Goal: Task Accomplishment & Management: Manage account settings

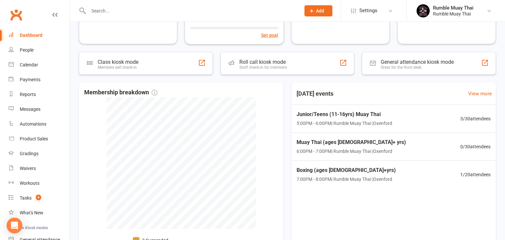
scroll to position [272, 0]
click at [73, 52] on div "Active members 109 +22 Past month 109 of goal of 150 Edit goal Cancelled member…" at bounding box center [287, 30] width 435 height 514
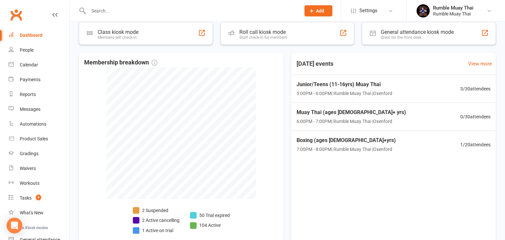
scroll to position [338, 0]
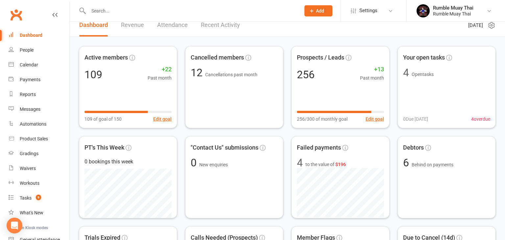
scroll to position [0, 0]
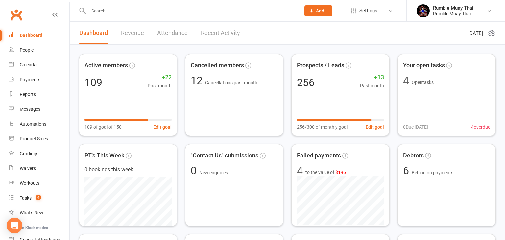
click at [130, 34] on link "Revenue" at bounding box center [132, 33] width 23 height 23
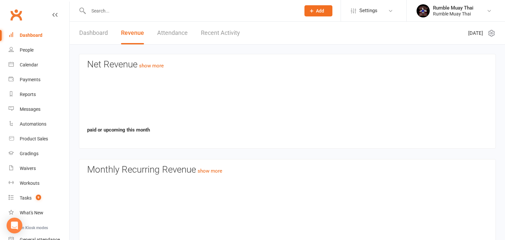
click at [130, 34] on link "Revenue" at bounding box center [132, 33] width 23 height 23
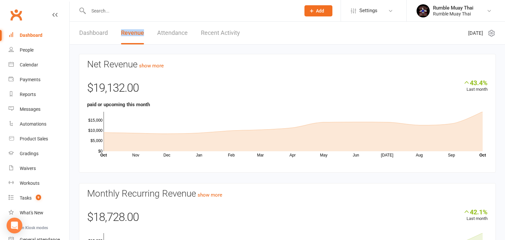
click at [92, 34] on link "Dashboard" at bounding box center [93, 33] width 29 height 23
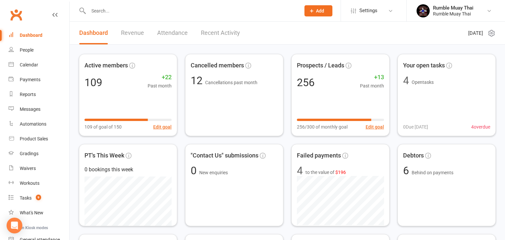
click at [92, 34] on link "Dashboard" at bounding box center [93, 33] width 29 height 23
click at [133, 33] on link "Revenue" at bounding box center [132, 33] width 23 height 23
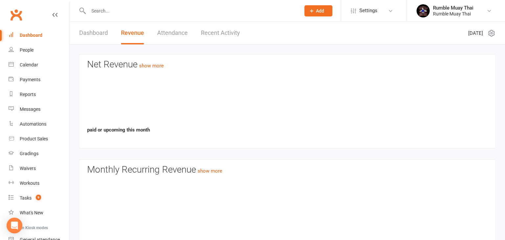
click at [133, 33] on link "Revenue" at bounding box center [132, 33] width 23 height 23
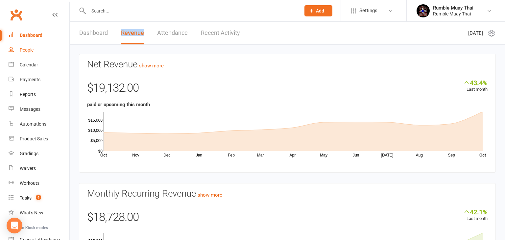
click at [26, 50] on div "People" at bounding box center [27, 49] width 14 height 5
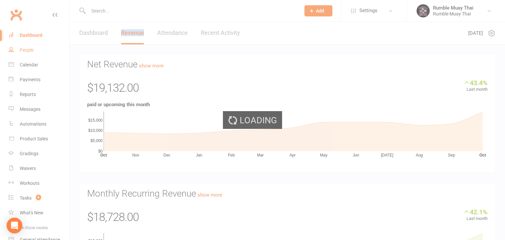
click at [26, 50] on div "Loading" at bounding box center [252, 120] width 505 height 240
select select "100"
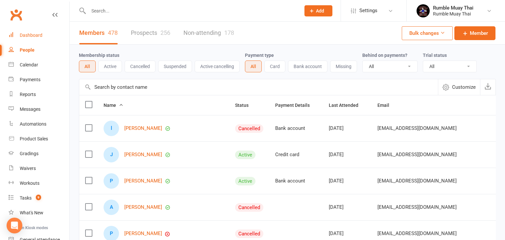
click at [31, 34] on div "Dashboard" at bounding box center [31, 35] width 23 height 5
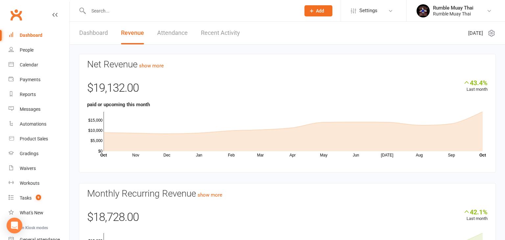
click at [88, 34] on link "Dashboard" at bounding box center [93, 33] width 29 height 23
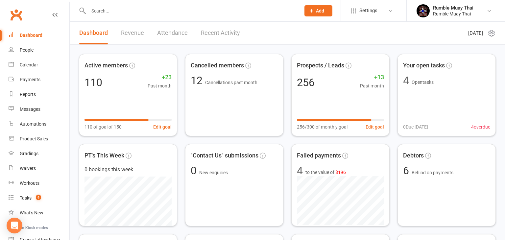
click at [88, 34] on link "Dashboard" at bounding box center [93, 33] width 29 height 23
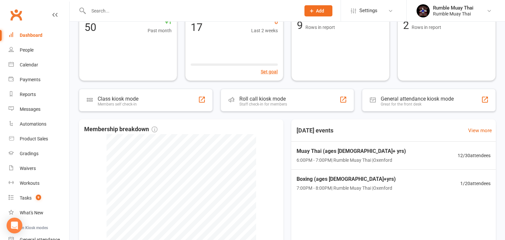
scroll to position [237, 0]
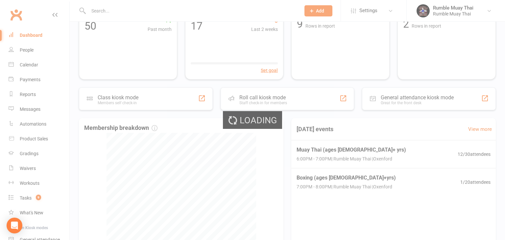
click at [188, 142] on div "Loading" at bounding box center [252, 120] width 505 height 240
select select "no_trial"
select select "100"
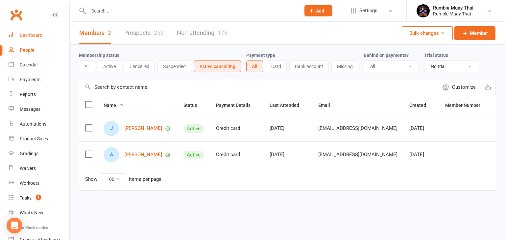
click at [32, 35] on div "Dashboard" at bounding box center [31, 35] width 23 height 5
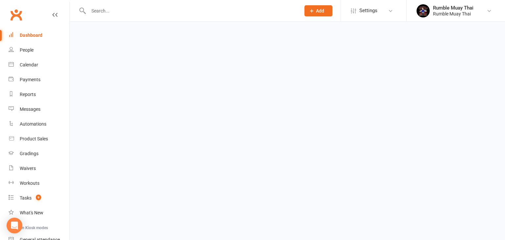
click at [32, 35] on div "Dashboard" at bounding box center [31, 35] width 23 height 5
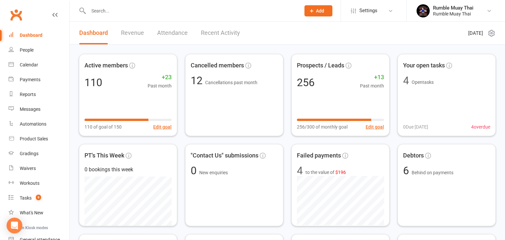
click at [132, 32] on link "Revenue" at bounding box center [132, 33] width 23 height 23
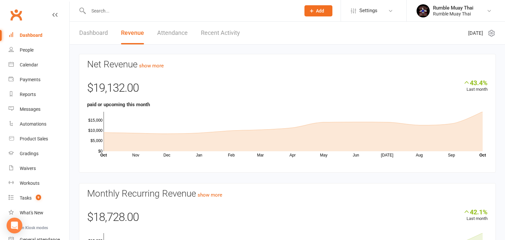
click at [94, 33] on link "Dashboard" at bounding box center [93, 33] width 29 height 23
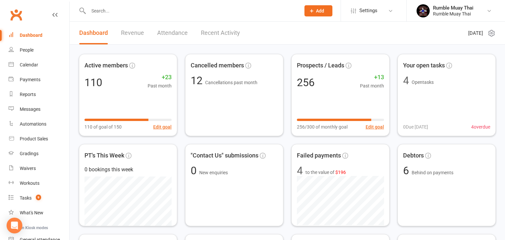
click at [129, 34] on link "Revenue" at bounding box center [132, 33] width 23 height 23
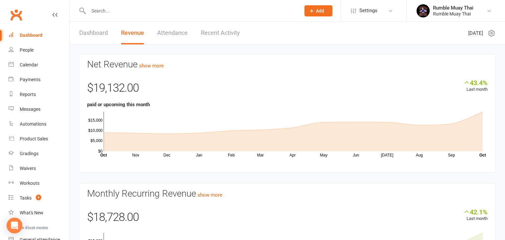
click at [91, 33] on link "Dashboard" at bounding box center [93, 33] width 29 height 23
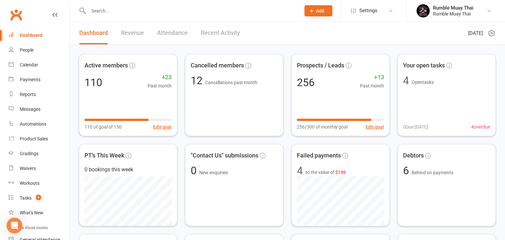
click at [91, 33] on link "Dashboard" at bounding box center [93, 33] width 29 height 23
click at [25, 51] on div "People" at bounding box center [27, 49] width 14 height 5
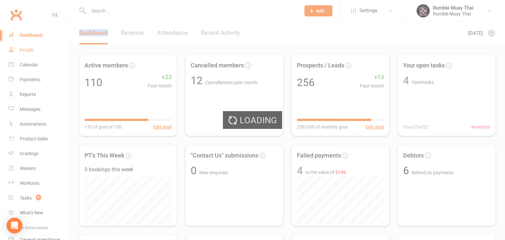
click at [25, 51] on div "Loading" at bounding box center [252, 120] width 505 height 240
click at [30, 36] on div "Loading" at bounding box center [252, 120] width 505 height 240
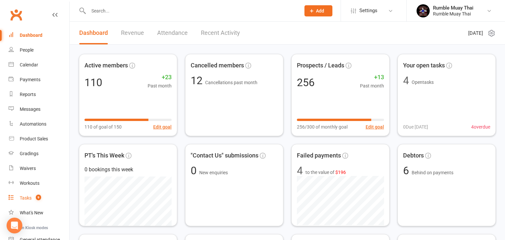
click at [27, 197] on div "Tasks" at bounding box center [26, 197] width 12 height 5
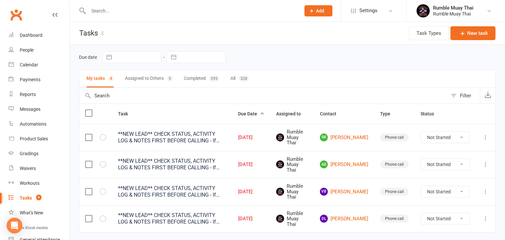
click at [95, 78] on button "My tasks 4" at bounding box center [99, 78] width 27 height 17
click at [485, 219] on icon at bounding box center [485, 218] width 7 height 7
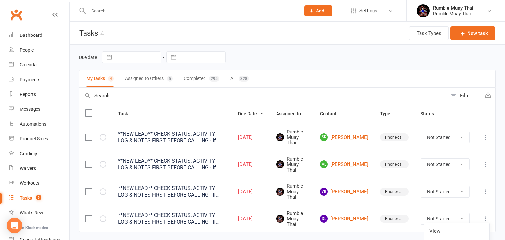
click at [485, 219] on icon at bounding box center [485, 218] width 7 height 7
click at [486, 190] on icon at bounding box center [485, 191] width 7 height 7
click at [436, 230] on link "Delete" at bounding box center [456, 229] width 65 height 13
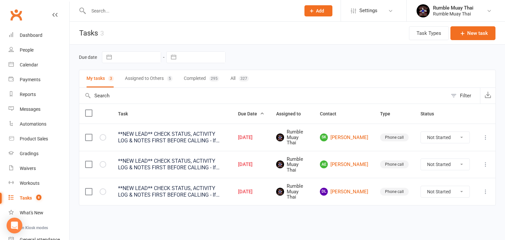
click at [485, 136] on icon at bounding box center [485, 137] width 7 height 7
click at [464, 181] on link "Delete" at bounding box center [456, 176] width 65 height 13
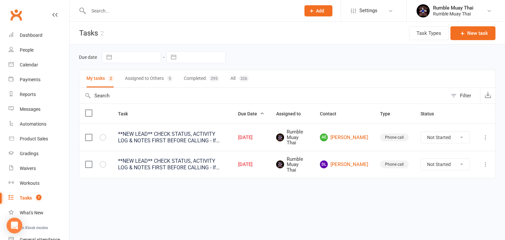
click at [485, 137] on icon at bounding box center [485, 137] width 7 height 7
click at [442, 177] on link "Delete" at bounding box center [456, 176] width 65 height 13
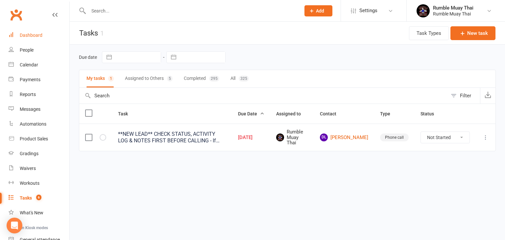
click at [29, 35] on div "Dashboard" at bounding box center [31, 35] width 23 height 5
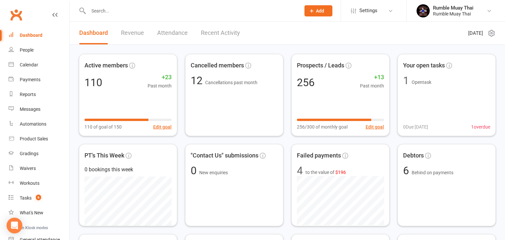
click at [131, 34] on link "Revenue" at bounding box center [132, 33] width 23 height 23
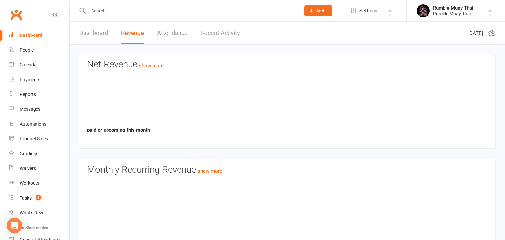
click at [131, 34] on link "Revenue" at bounding box center [132, 33] width 23 height 23
click at [26, 35] on div "Dashboard" at bounding box center [31, 35] width 23 height 5
click at [89, 34] on link "Dashboard" at bounding box center [93, 33] width 29 height 23
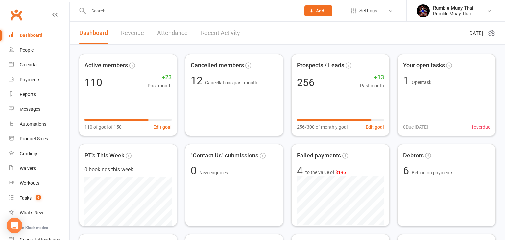
click at [89, 34] on link "Dashboard" at bounding box center [93, 33] width 29 height 23
click at [129, 33] on link "Revenue" at bounding box center [132, 33] width 23 height 23
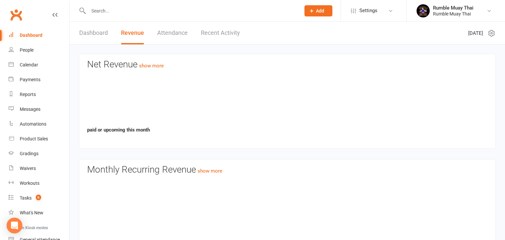
click at [129, 33] on link "Revenue" at bounding box center [132, 33] width 23 height 23
click at [101, 34] on link "Dashboard" at bounding box center [93, 33] width 29 height 23
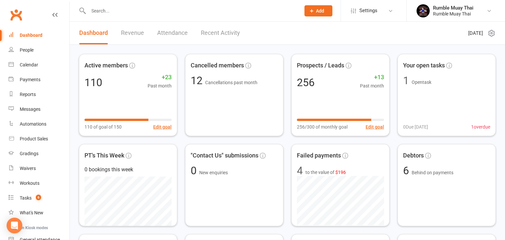
click at [101, 34] on link "Dashboard" at bounding box center [93, 33] width 29 height 23
click at [129, 32] on link "Revenue" at bounding box center [132, 33] width 23 height 23
